Goal: Task Accomplishment & Management: Use online tool/utility

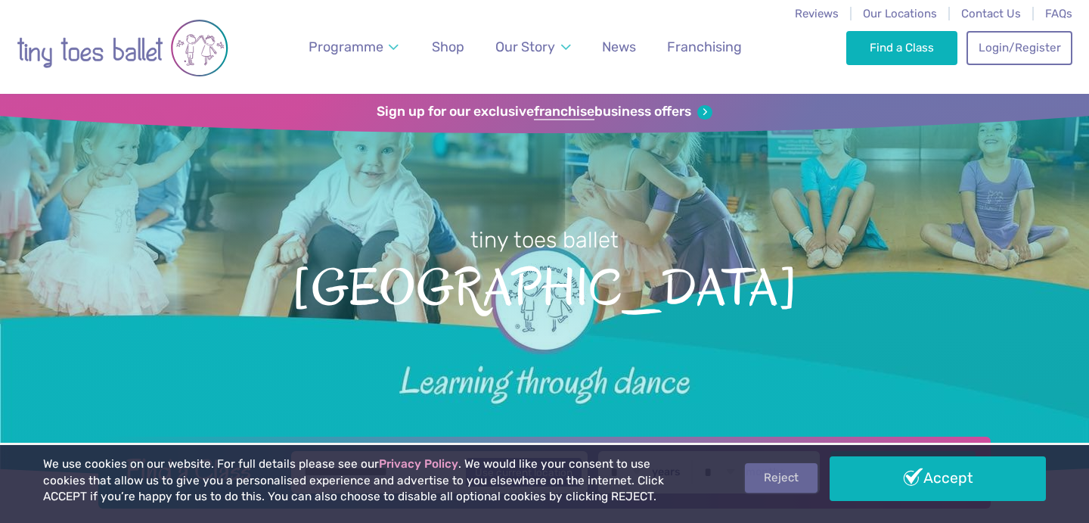
click at [764, 486] on link "Reject" at bounding box center [781, 477] width 73 height 29
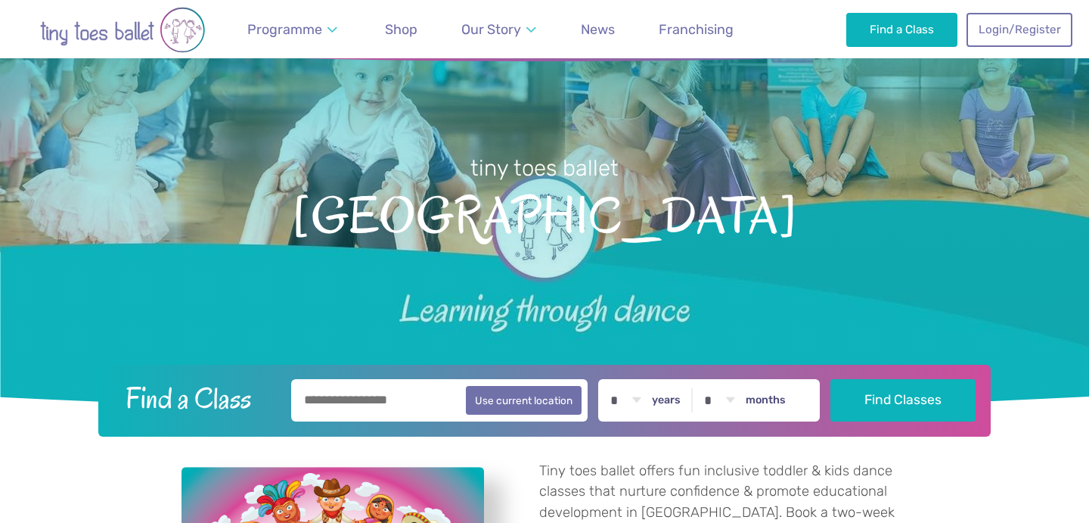
scroll to position [73, 0]
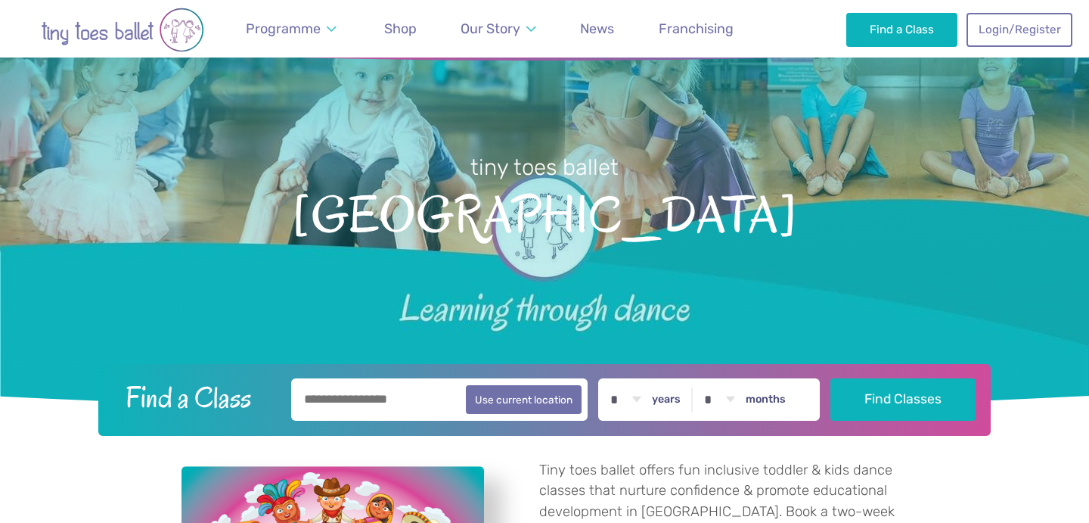
click at [408, 402] on input "text" at bounding box center [439, 399] width 297 height 42
click at [576, 408] on button "Use current location" at bounding box center [524, 398] width 116 height 29
type input "**********"
click at [648, 398] on select "* * * * * * * * * * ** ** **" at bounding box center [625, 399] width 47 height 42
select select "*"
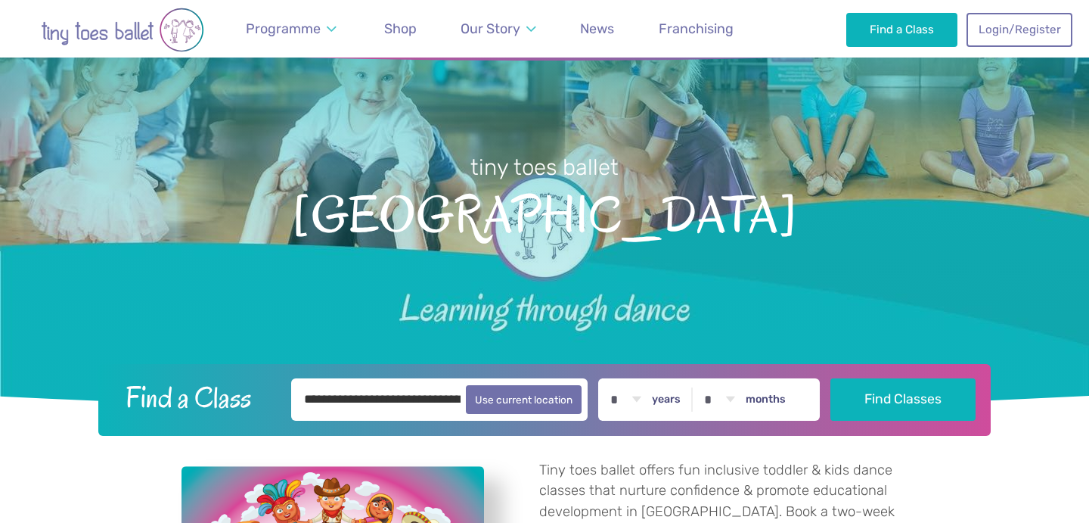
select select "*"
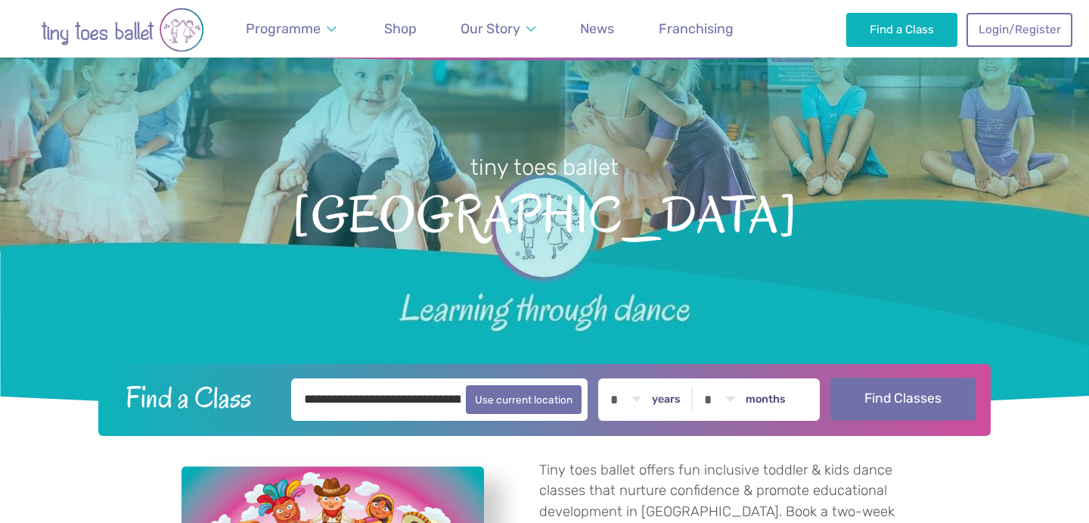
click at [877, 407] on button "Find Classes" at bounding box center [904, 398] width 146 height 42
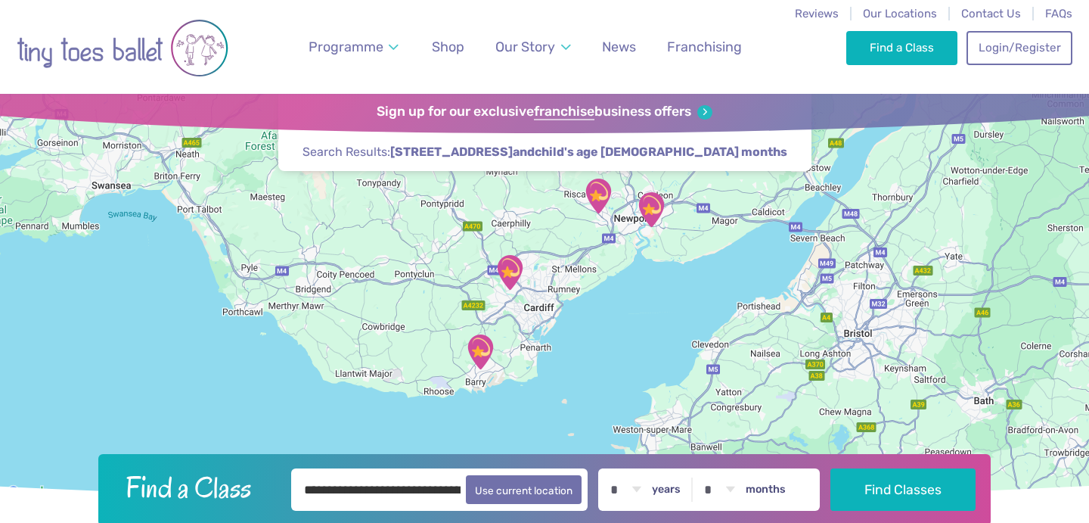
click at [511, 270] on img "Llandaff North and Gabalfa Hub" at bounding box center [510, 272] width 38 height 38
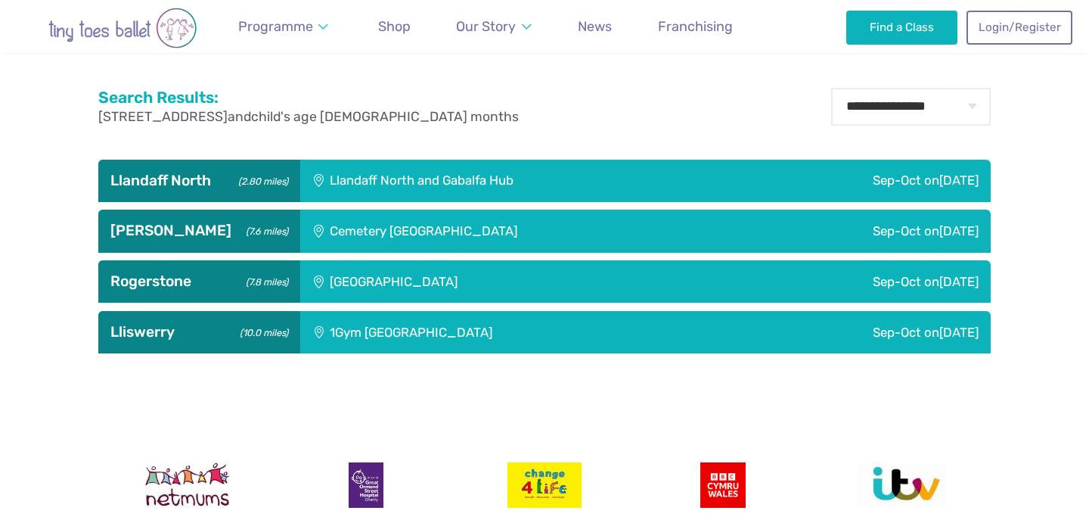
scroll to position [486, 0]
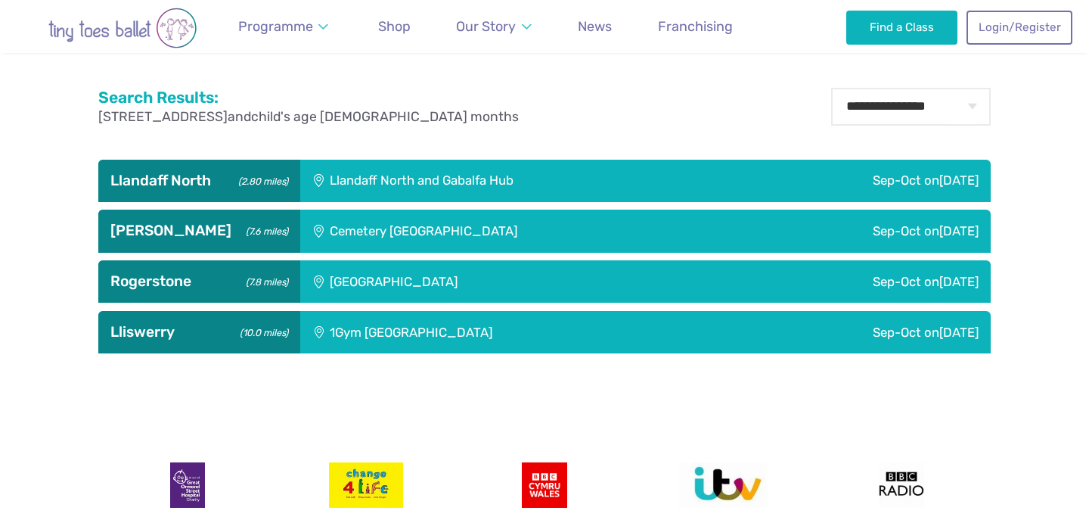
click at [464, 183] on div "Llandaff North and Gabalfa Hub" at bounding box center [519, 181] width 438 height 42
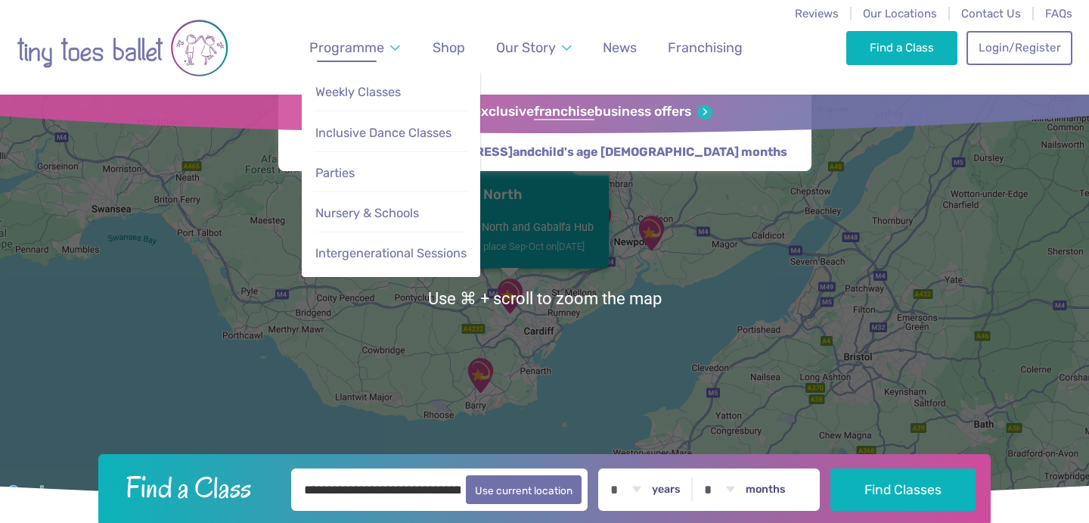
scroll to position [0, 0]
click at [351, 48] on span "Programme" at bounding box center [346, 47] width 75 height 16
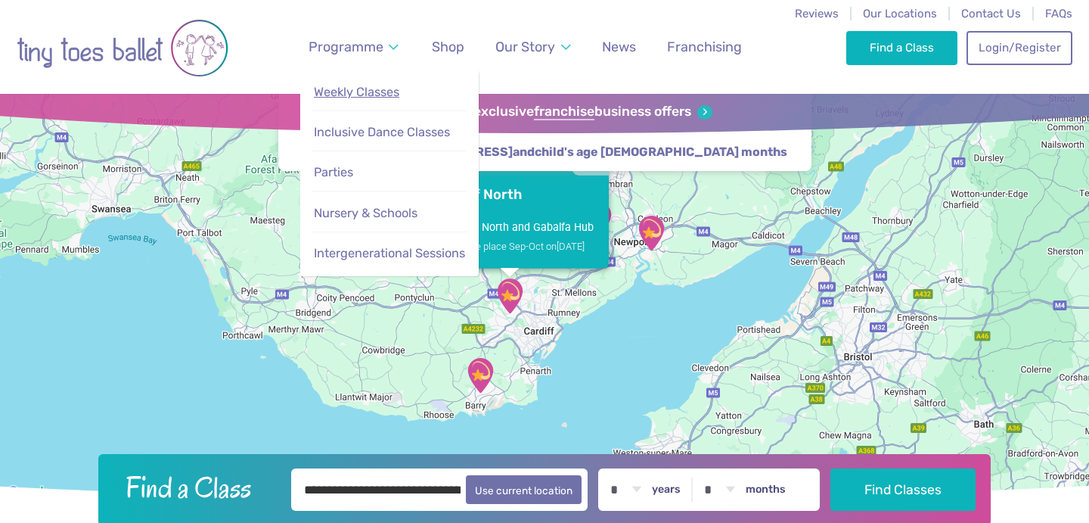
click at [348, 91] on span "Weekly Classes" at bounding box center [356, 92] width 85 height 14
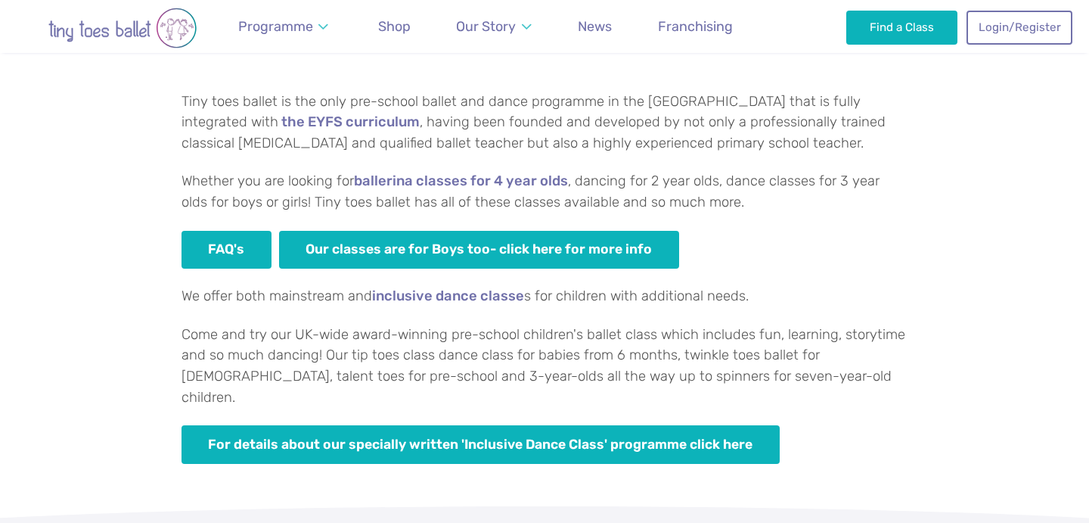
scroll to position [964, 0]
